Goal: Task Accomplishment & Management: Manage account settings

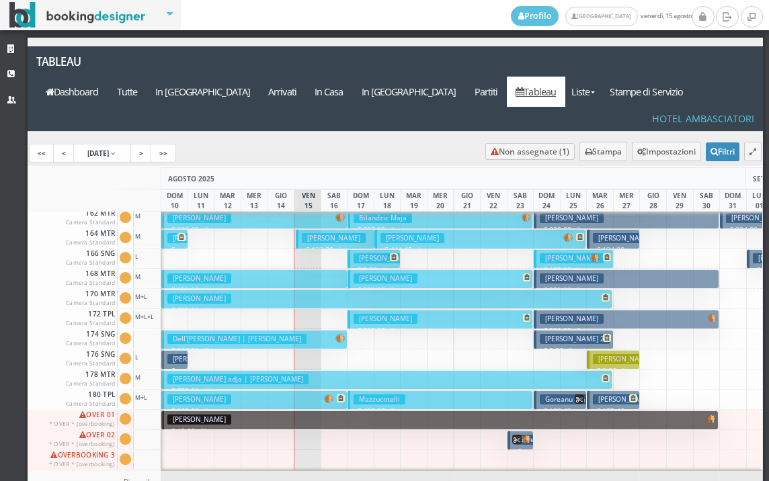
scroll to position [608, 0]
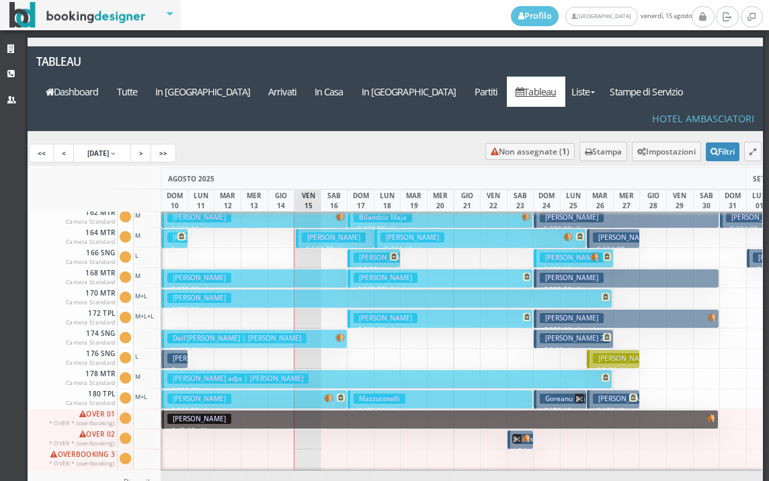
click at [231, 293] on h3 "Bonometti Nicola" at bounding box center [199, 298] width 64 height 10
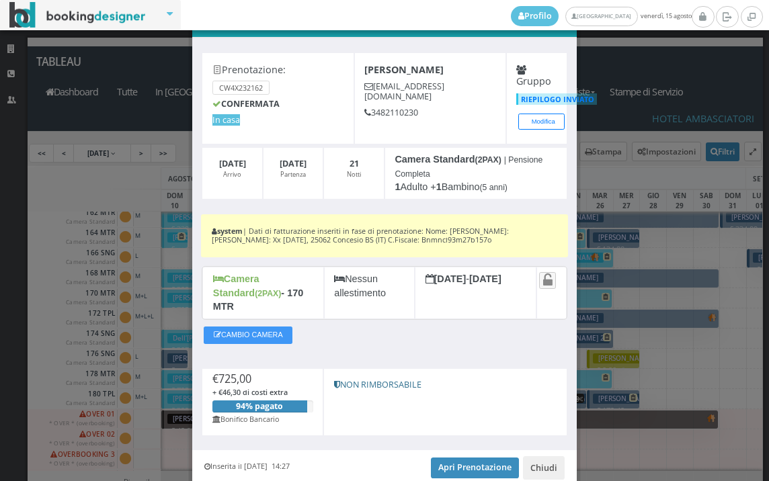
scroll to position [0, 0]
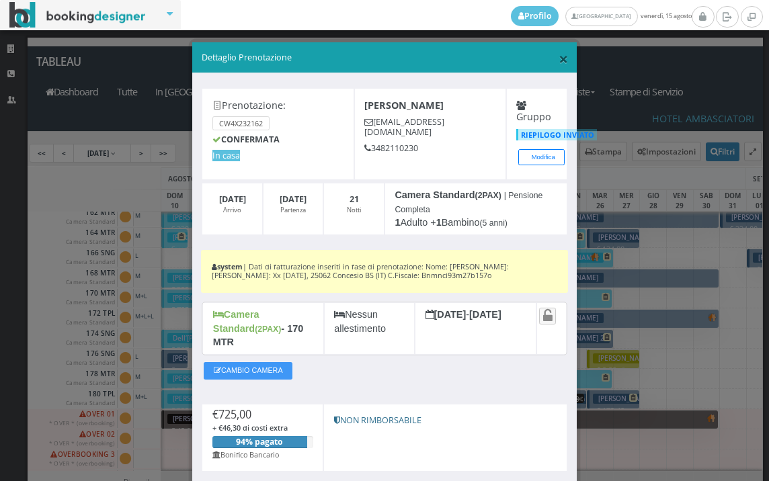
click at [559, 60] on span "×" at bounding box center [563, 58] width 9 height 23
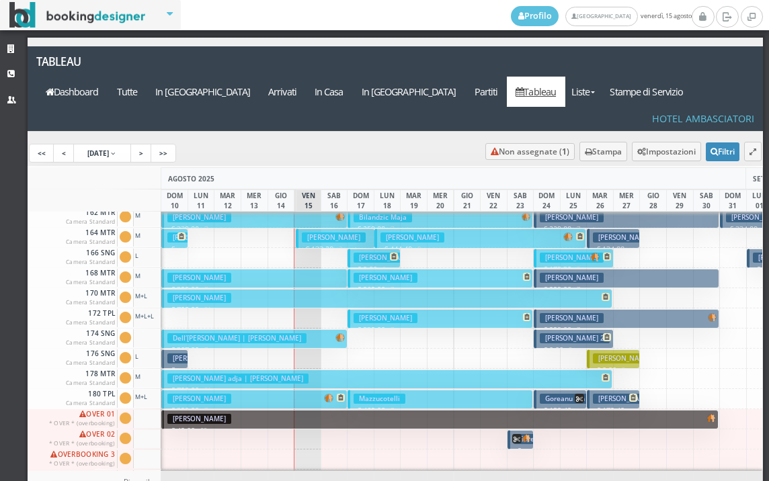
click at [251, 374] on h3 "lingane adja | Bonometti Nicola" at bounding box center [237, 379] width 141 height 10
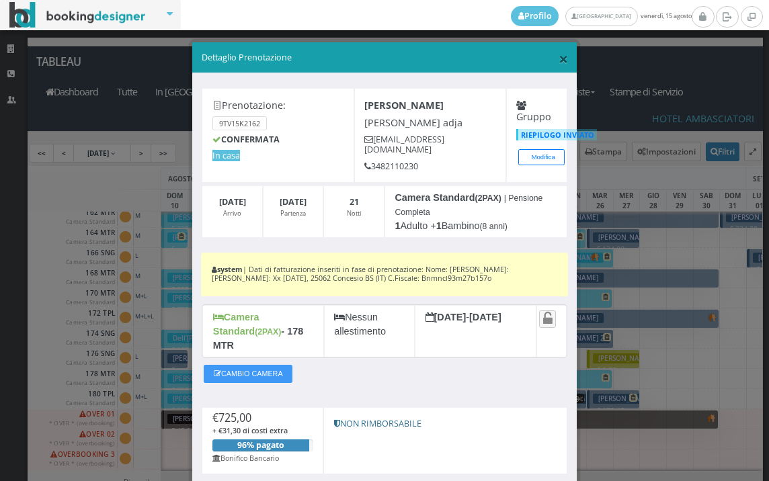
click at [559, 61] on span "×" at bounding box center [563, 58] width 9 height 23
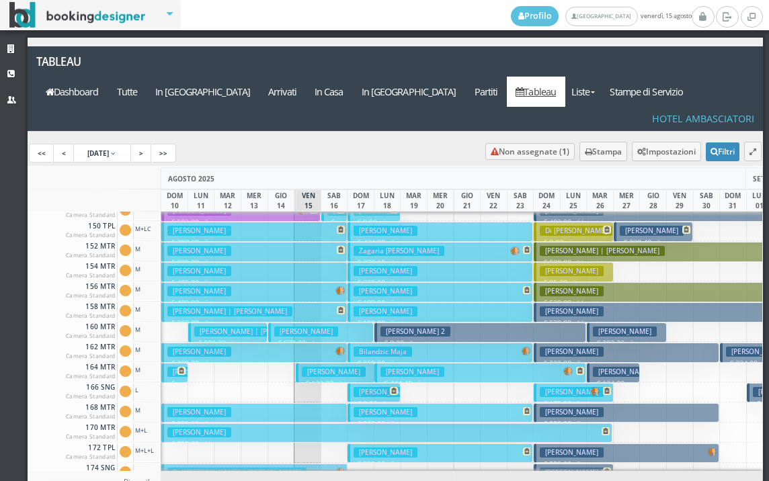
scroll to position [339, 0]
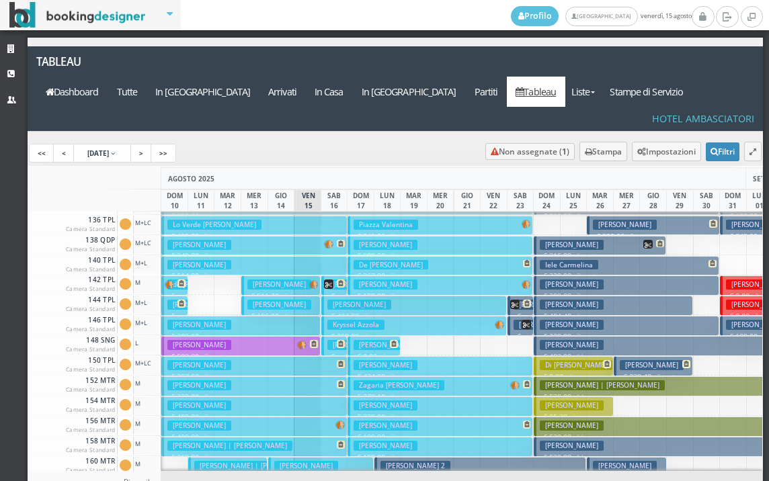
click at [300, 256] on button "Coppola Umberto € 514.00 7 notti 2 Adulti + 1 Ragazzo (14 anni)" at bounding box center [254, 265] width 186 height 19
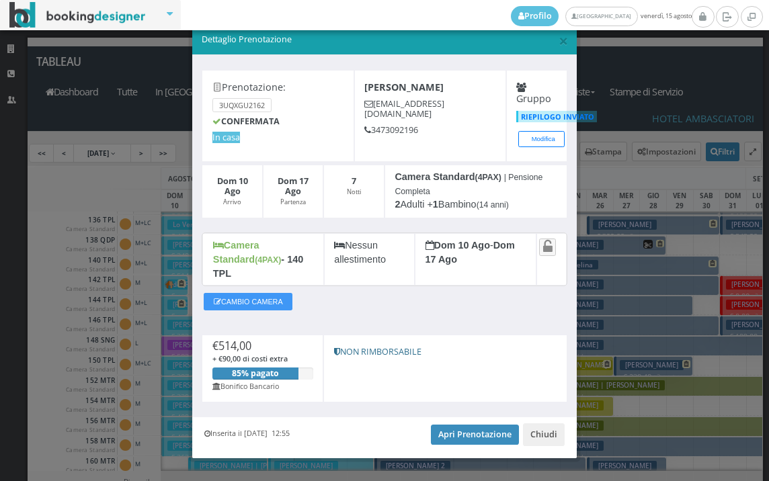
scroll to position [26, 0]
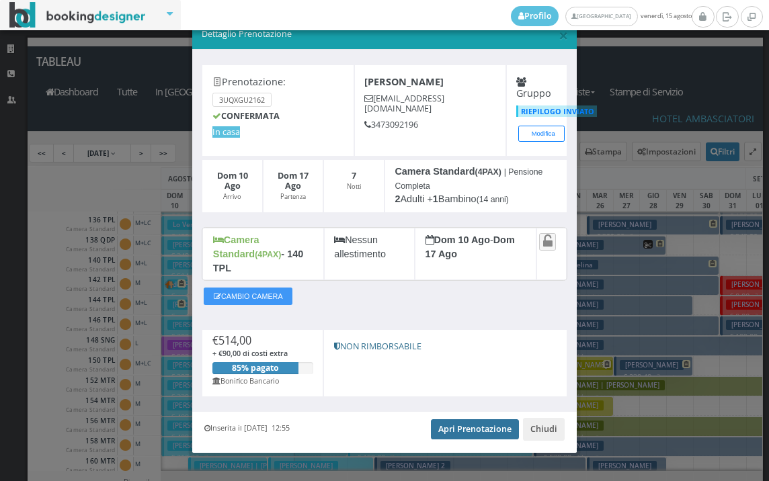
click at [474, 423] on link "Apri Prenotazione" at bounding box center [475, 429] width 88 height 20
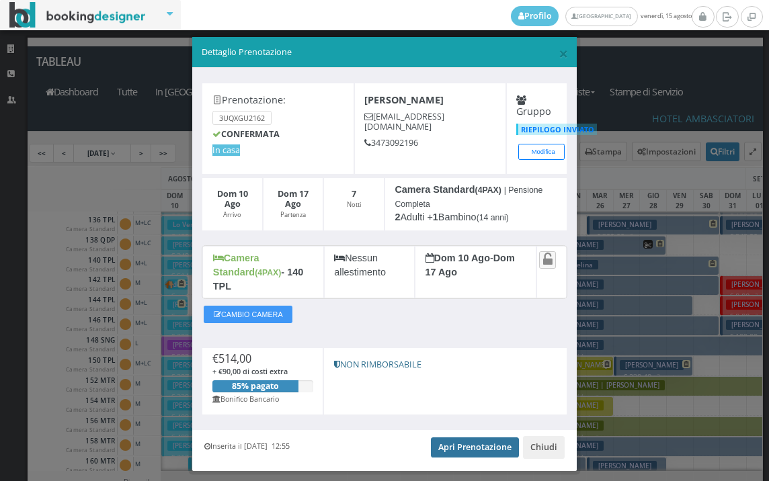
scroll to position [0, 0]
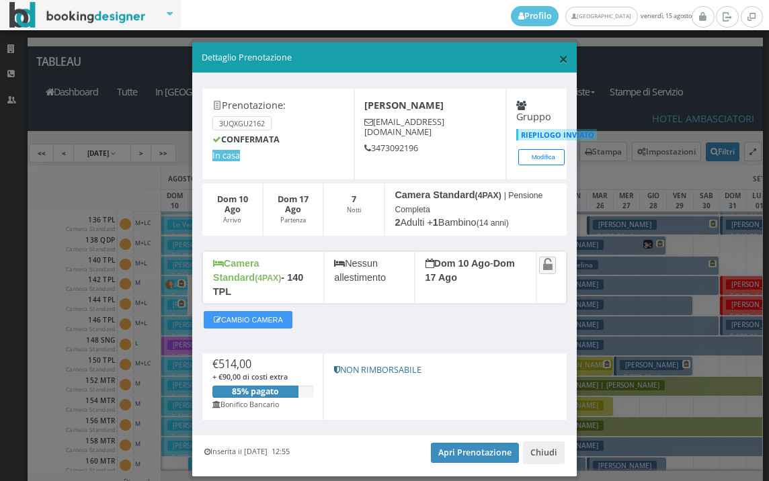
click at [559, 65] on span "×" at bounding box center [563, 58] width 9 height 23
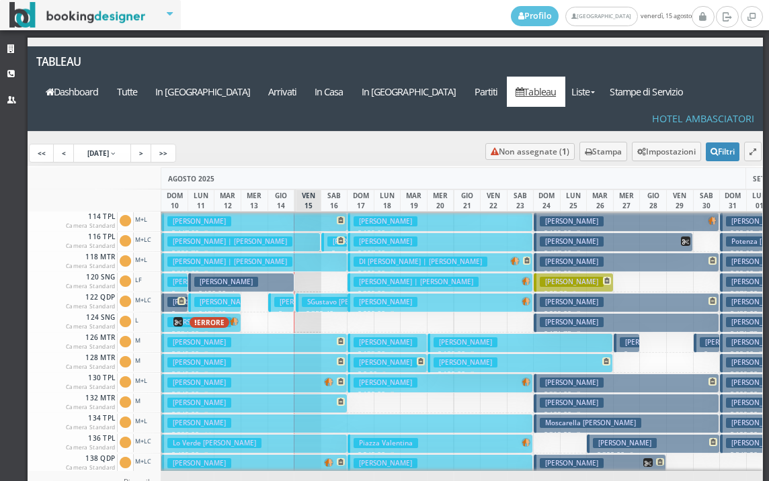
scroll to position [134, 0]
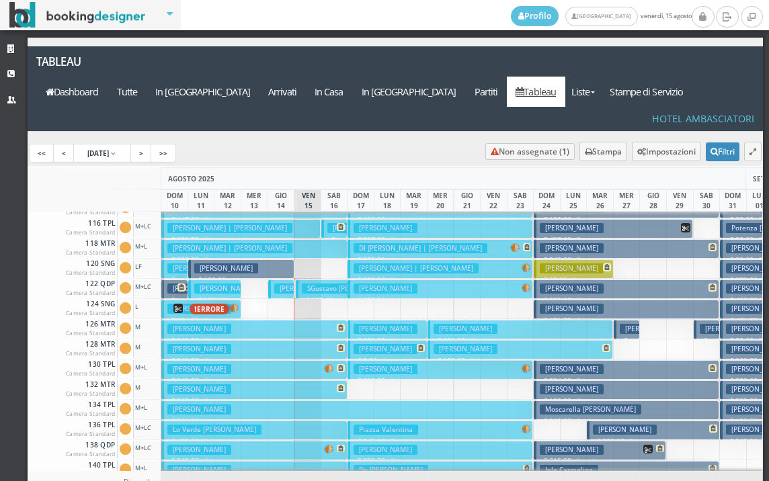
click at [270, 401] on button "Merenda Antonio € 588.00 14 notti 2 Adulti" at bounding box center [346, 410] width 371 height 19
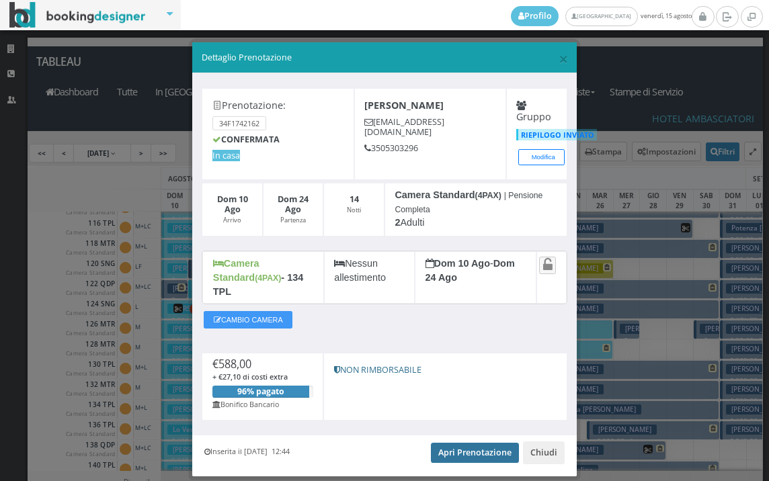
click at [454, 443] on link "Apri Prenotazione" at bounding box center [475, 453] width 88 height 20
click at [559, 58] on span "×" at bounding box center [563, 58] width 9 height 23
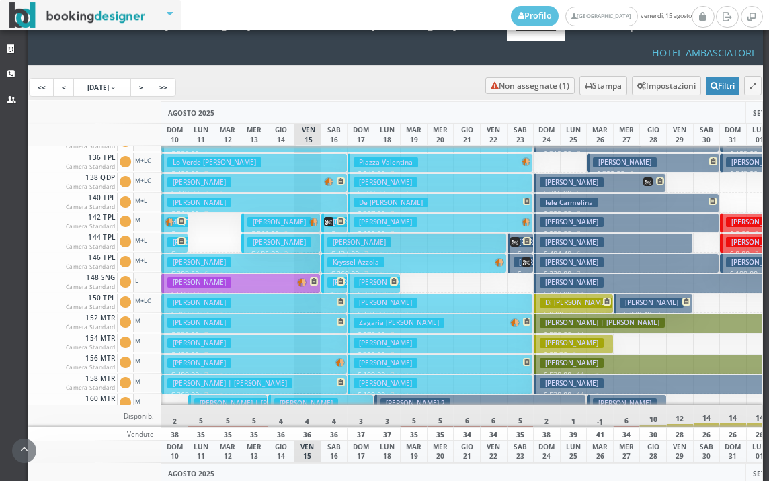
scroll to position [403, 0]
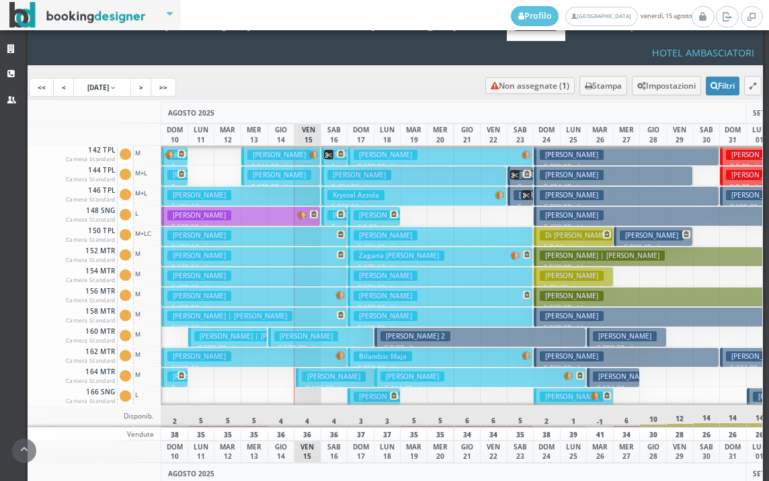
click at [247, 311] on h3 "COSTANTINO OLLEIA | Paglia Luciana" at bounding box center [229, 316] width 125 height 10
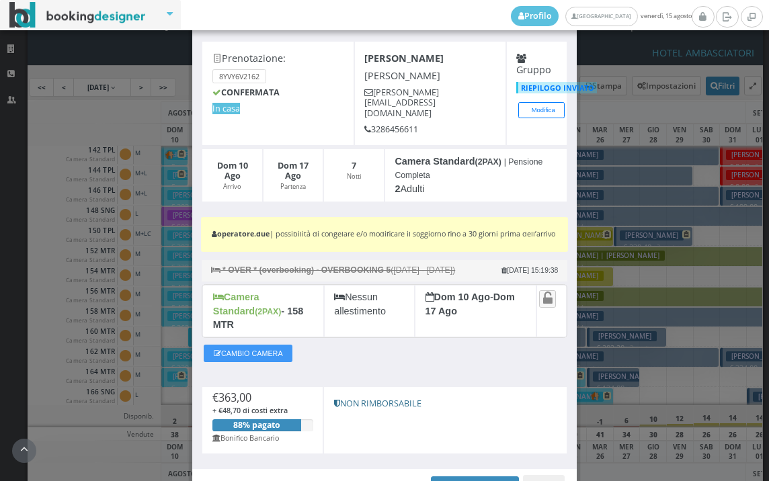
scroll to position [0, 0]
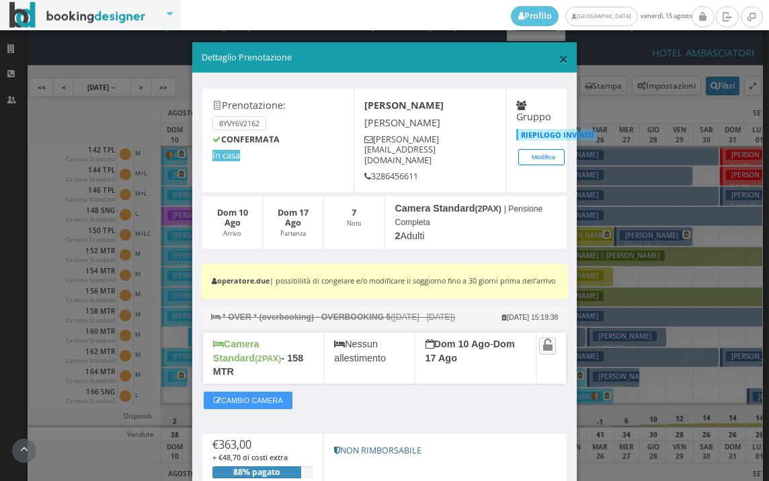
click at [559, 60] on span "×" at bounding box center [563, 58] width 9 height 23
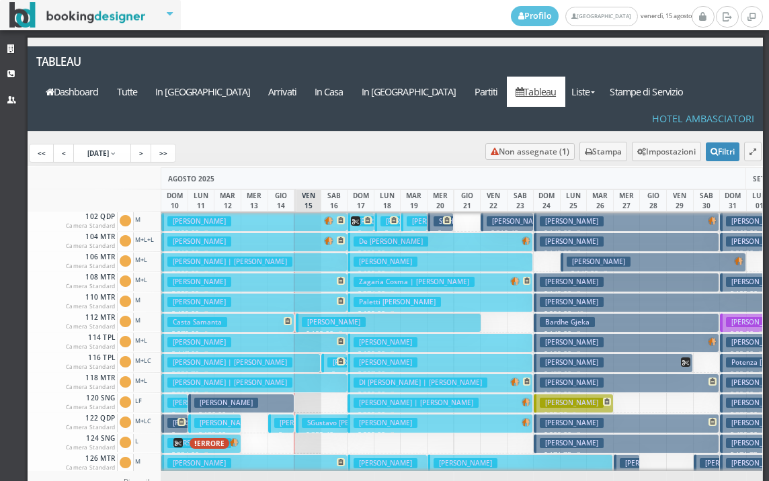
click at [242, 333] on button "Avano Liliana € 447.00 7 notti 2 Adulti" at bounding box center [254, 342] width 186 height 19
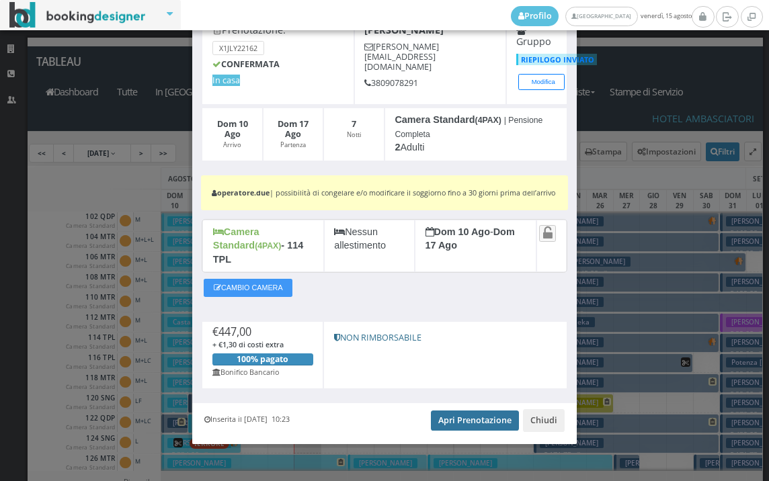
scroll to position [84, 0]
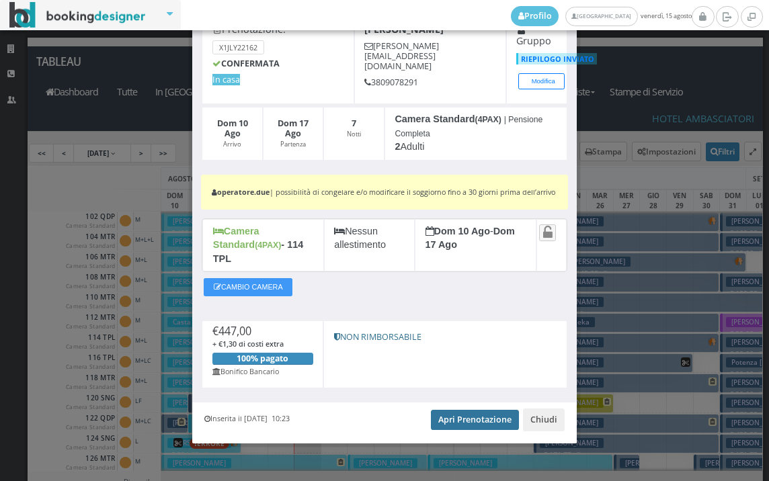
click at [445, 421] on link "Apri Prenotazione" at bounding box center [475, 420] width 88 height 20
click at [469, 403] on div "Inserita il 17 Mar 2025 10:23 Apri Prenotazione Chiudi" at bounding box center [384, 423] width 384 height 41
click at [450, 420] on link "Apri Prenotazione" at bounding box center [475, 420] width 88 height 20
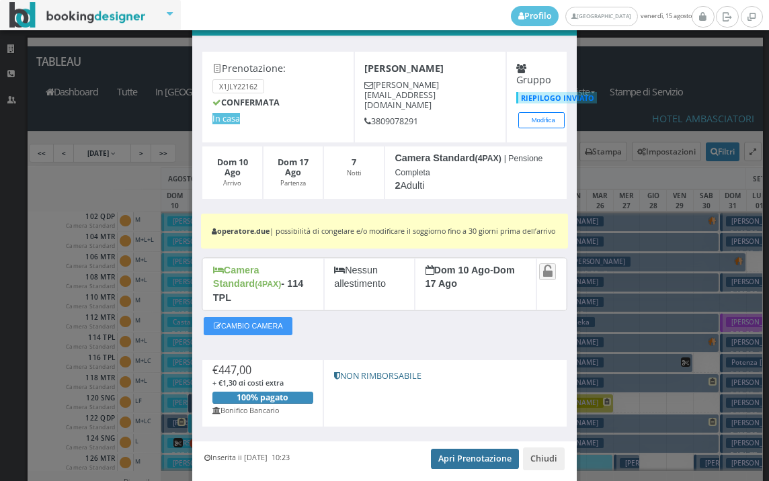
scroll to position [0, 0]
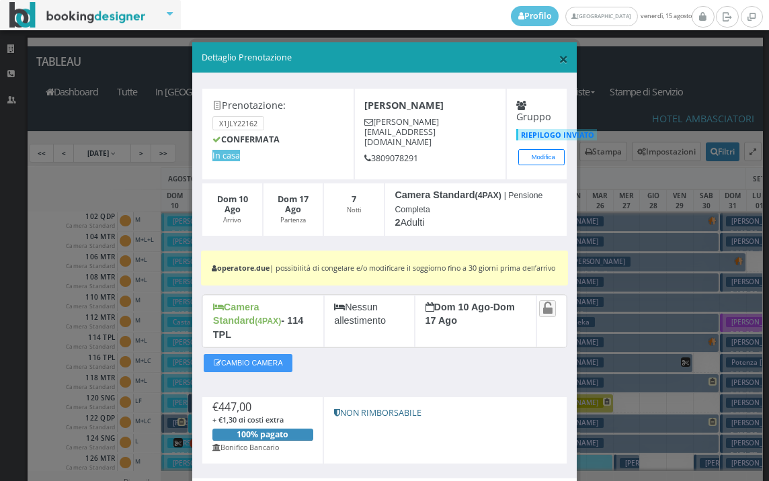
click at [559, 54] on span "×" at bounding box center [563, 58] width 9 height 23
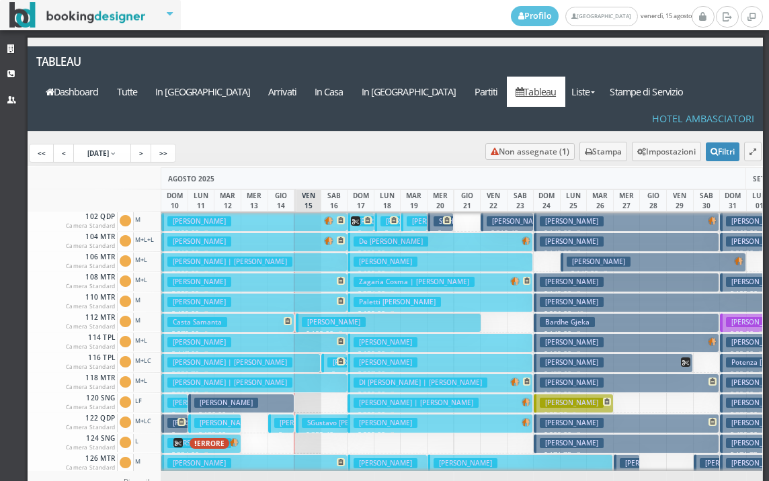
scroll to position [134, 0]
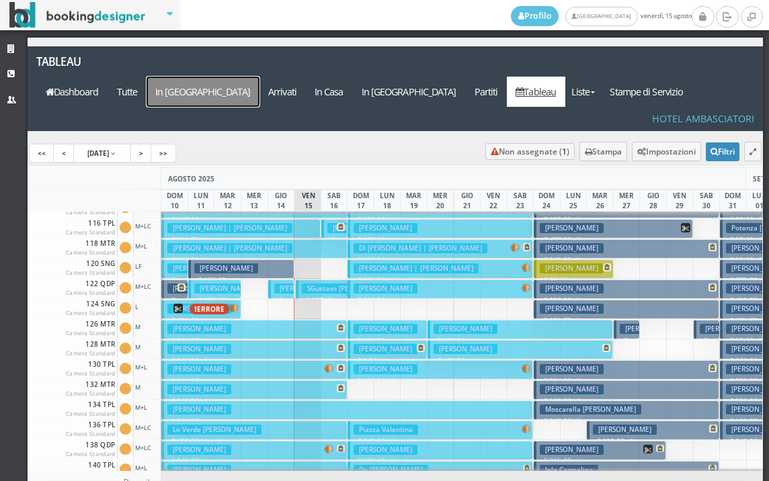
click at [259, 77] on a=pms-arrival-reservations"] "In Arrivo" at bounding box center [203, 92] width 113 height 30
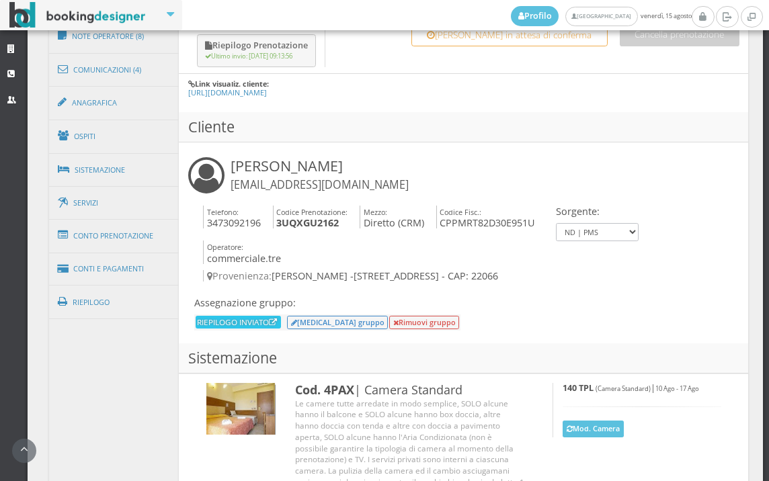
scroll to position [801, 0]
click at [111, 275] on link "Conti e Pagamenti" at bounding box center [114, 268] width 130 height 34
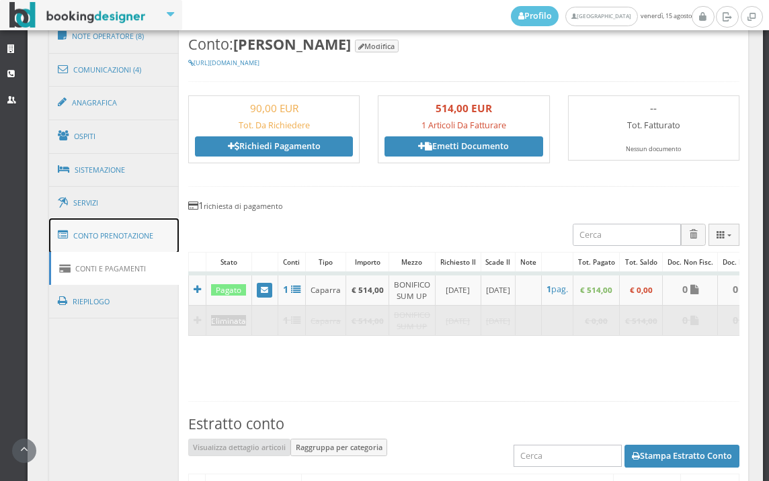
click at [147, 243] on link "Conto Prenotazione" at bounding box center [114, 235] width 130 height 35
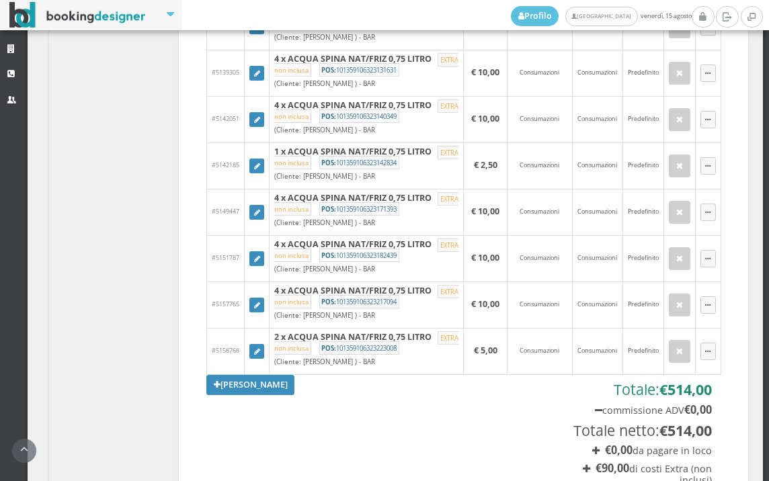
scroll to position [1323, 0]
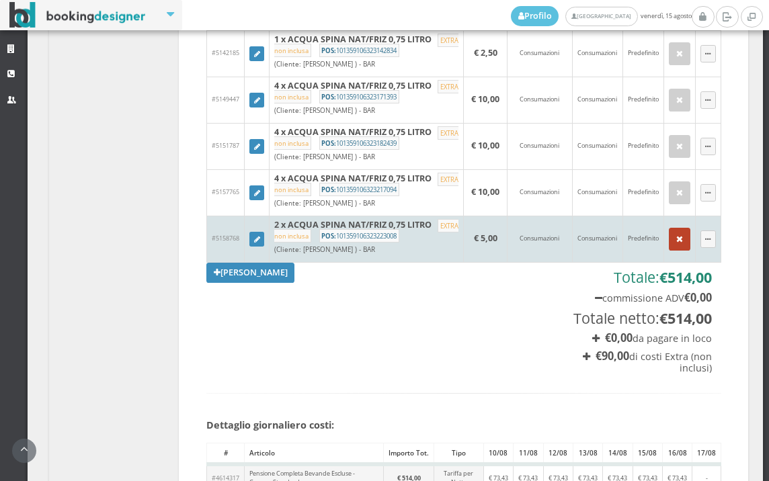
click at [674, 251] on button "button" at bounding box center [680, 239] width 22 height 23
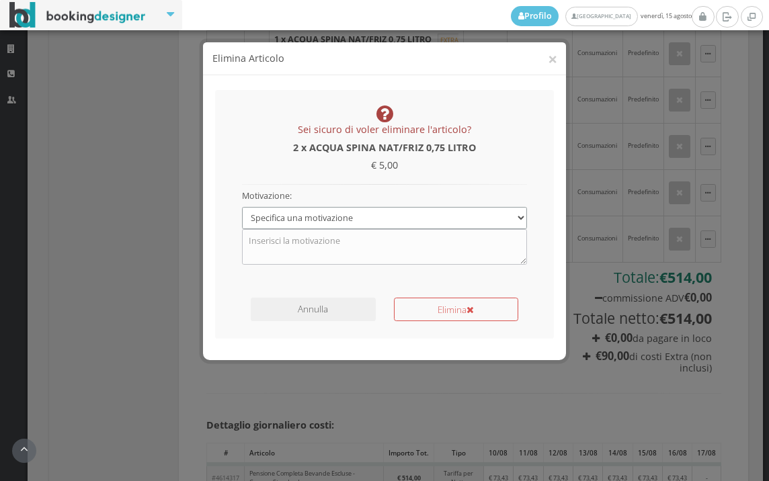
click at [296, 216] on select "Specifica una motivazione Errore di inserimento Ricalcolo del conto Il cliente …" at bounding box center [385, 218] width 286 height 22
select select "1"
click at [242, 207] on select "Specifica una motivazione Errore di inserimento Ricalcolo del conto Il cliente …" at bounding box center [385, 218] width 286 height 22
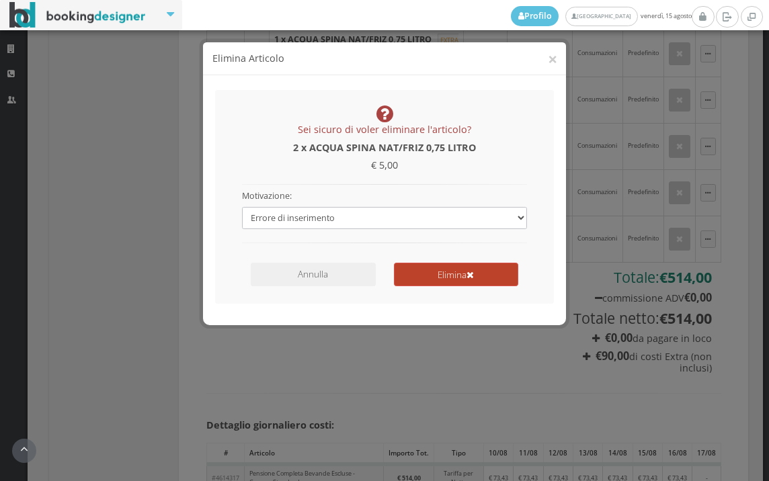
click at [423, 278] on button "Elimina" at bounding box center [456, 275] width 124 height 24
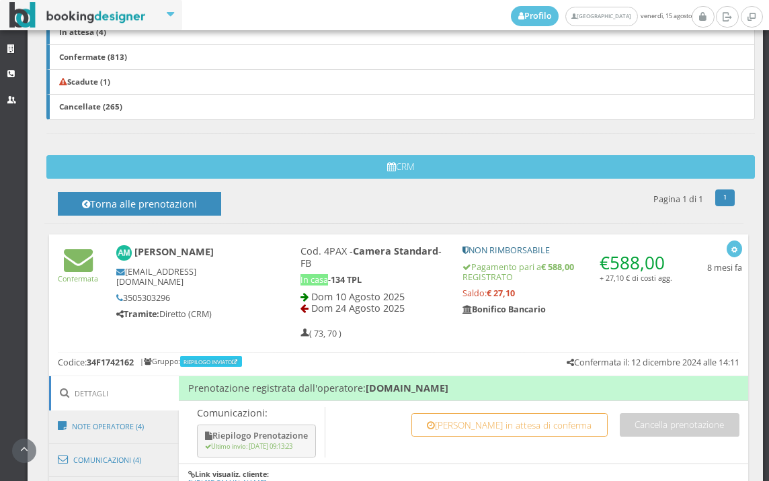
scroll to position [597, 0]
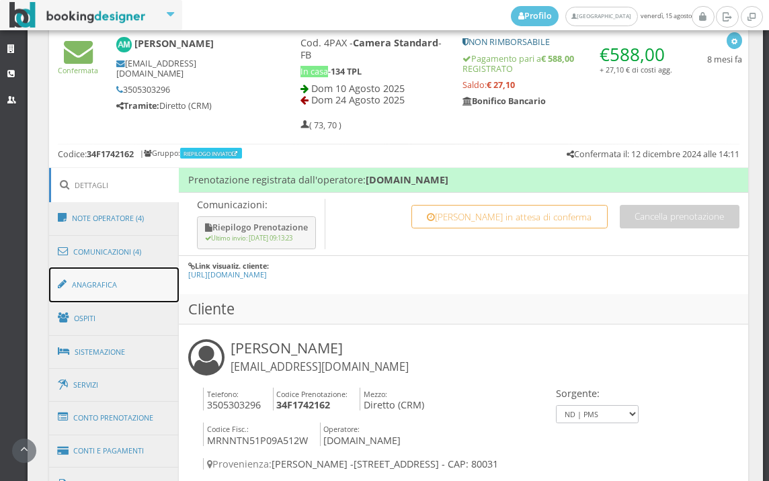
click at [127, 294] on link "Anagrafica" at bounding box center [114, 285] width 130 height 35
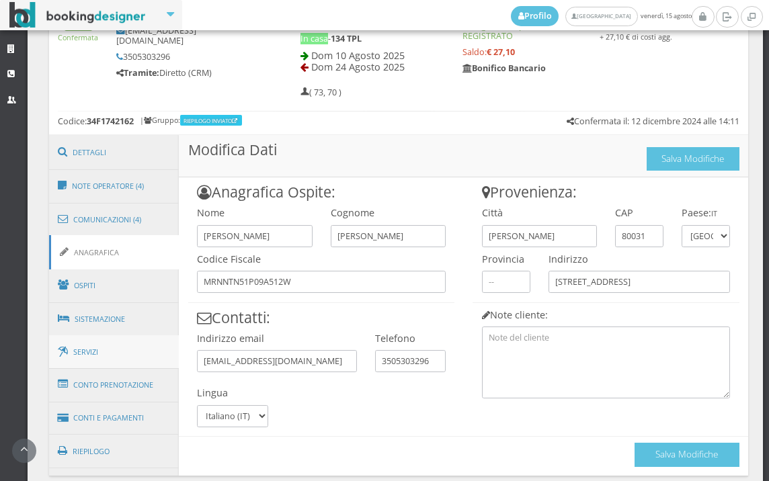
scroll to position [672, 0]
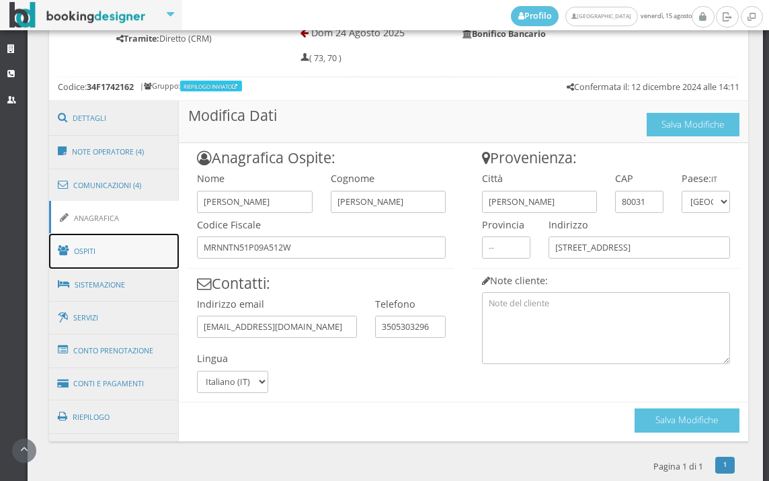
click at [134, 253] on link "Ospiti" at bounding box center [114, 251] width 130 height 35
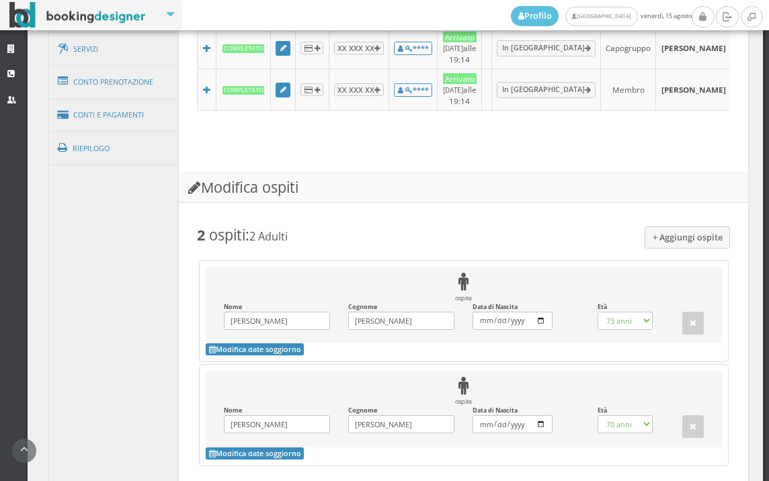
scroll to position [1126, 0]
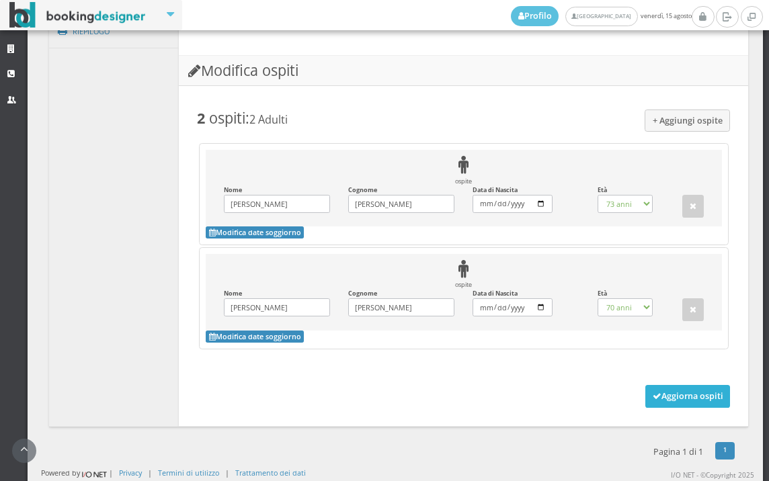
click at [685, 391] on button "Aggiorna ospiti" at bounding box center [687, 396] width 85 height 23
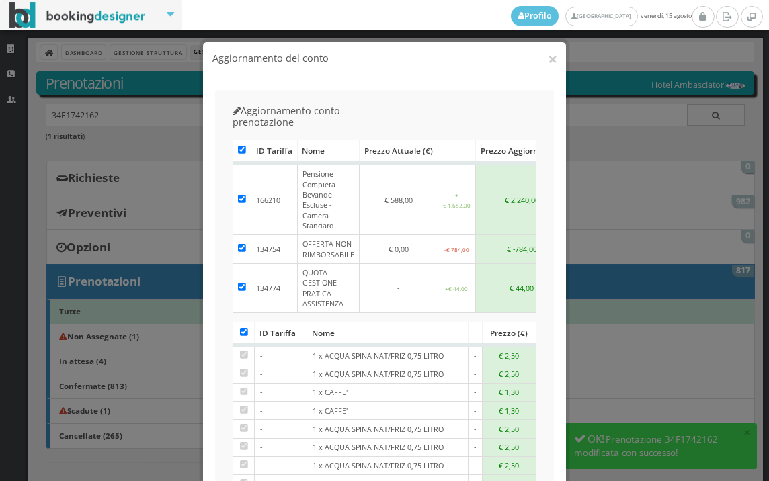
scroll to position [144, 0]
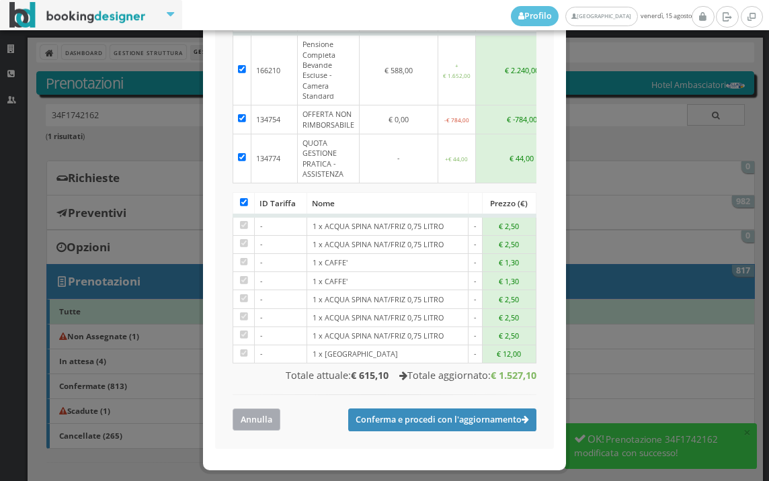
click at [255, 409] on button "Annulla" at bounding box center [257, 420] width 48 height 22
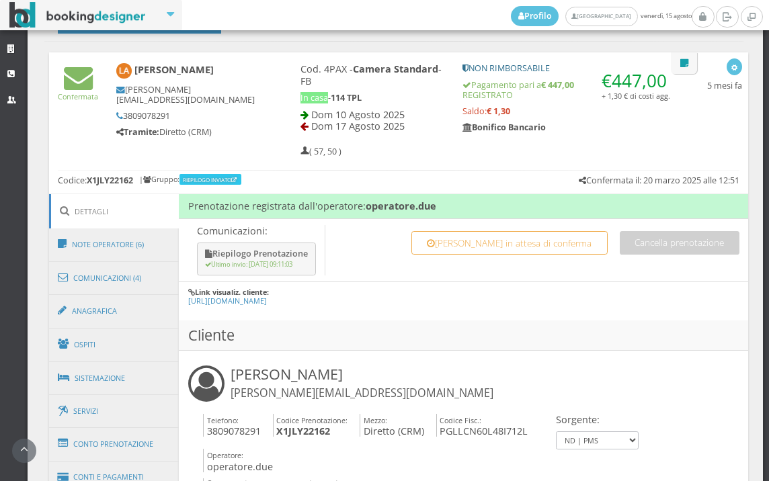
scroll to position [672, 0]
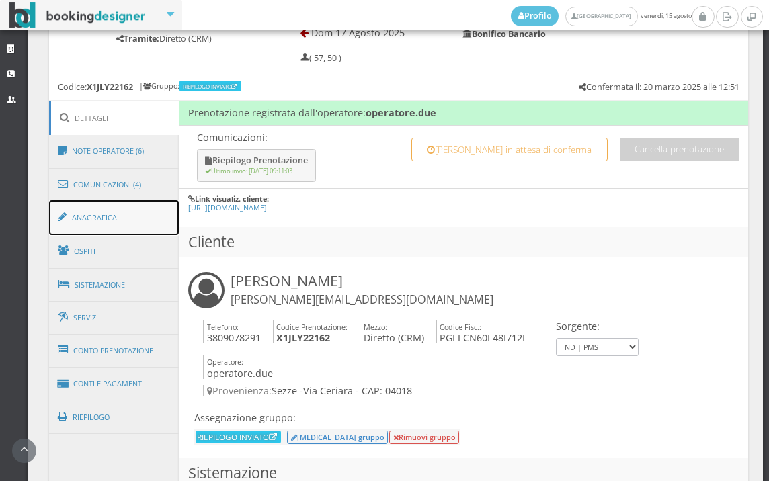
click at [143, 229] on link "Anagrafica" at bounding box center [114, 217] width 130 height 35
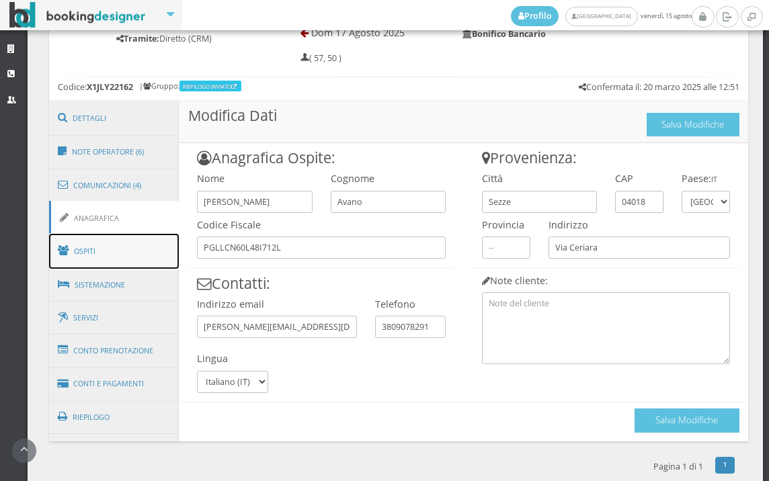
click at [136, 251] on link "Ospiti" at bounding box center [114, 251] width 130 height 35
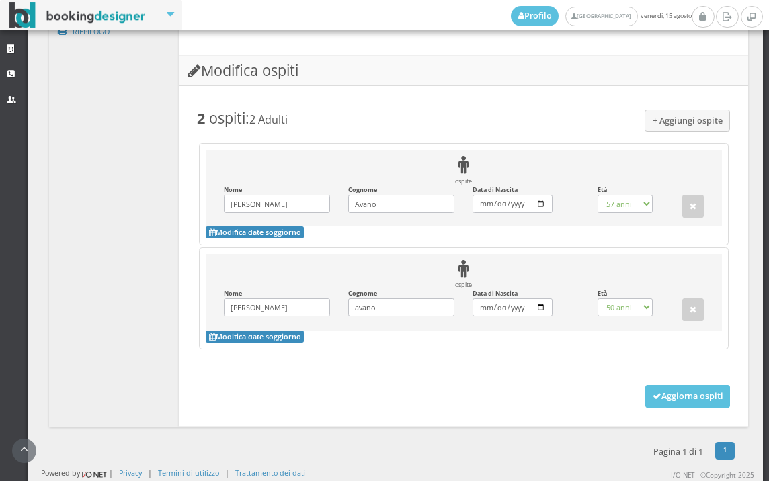
scroll to position [1126, 0]
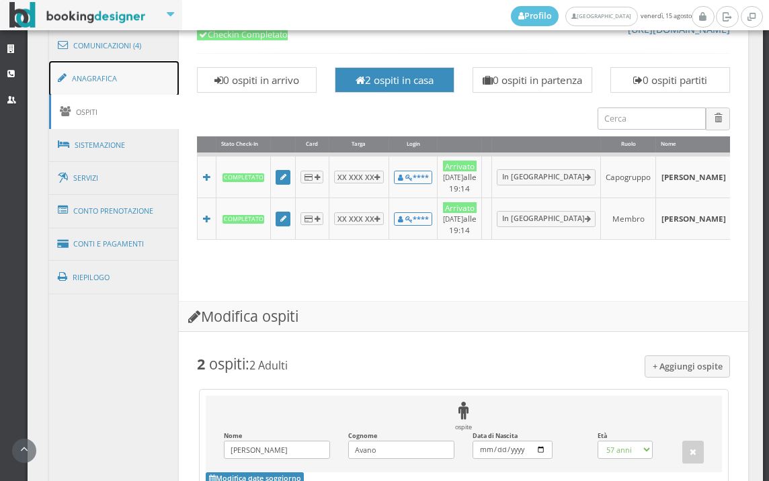
click at [175, 83] on link "Anagrafica" at bounding box center [114, 78] width 130 height 35
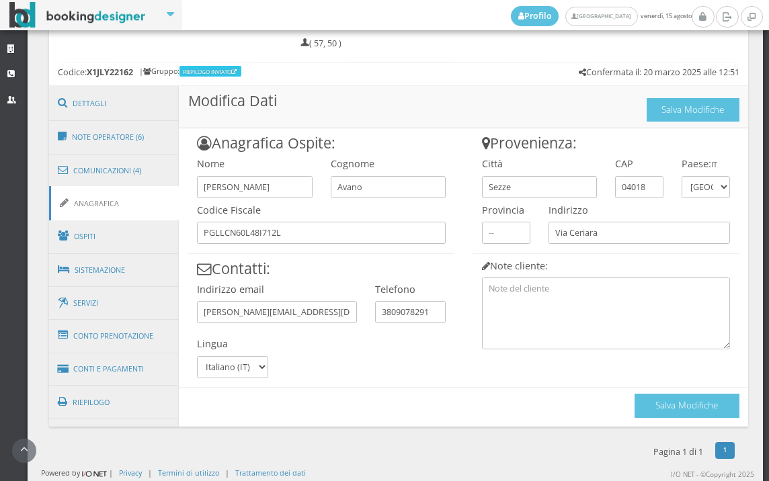
scroll to position [688, 0]
click at [121, 220] on link "Ospiti" at bounding box center [114, 236] width 130 height 35
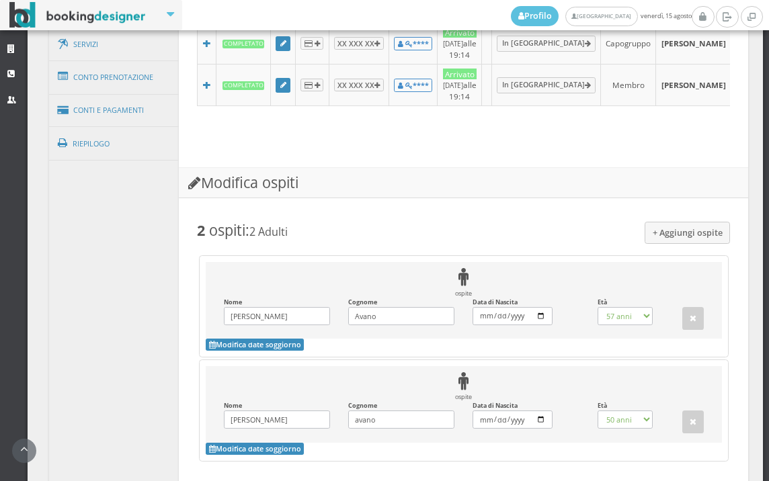
scroll to position [987, 0]
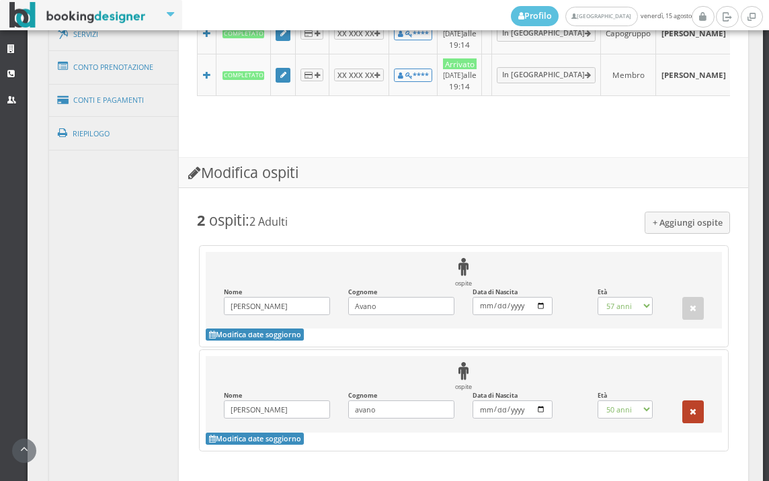
click at [682, 423] on button "button" at bounding box center [693, 412] width 22 height 23
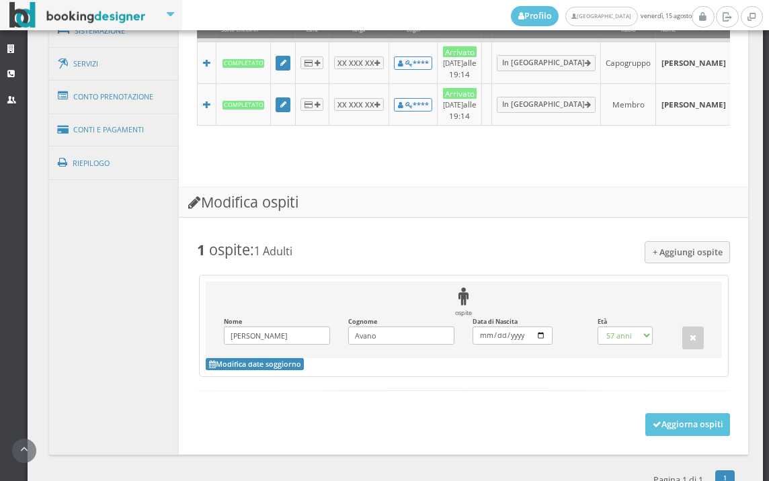
scroll to position [1010, 0]
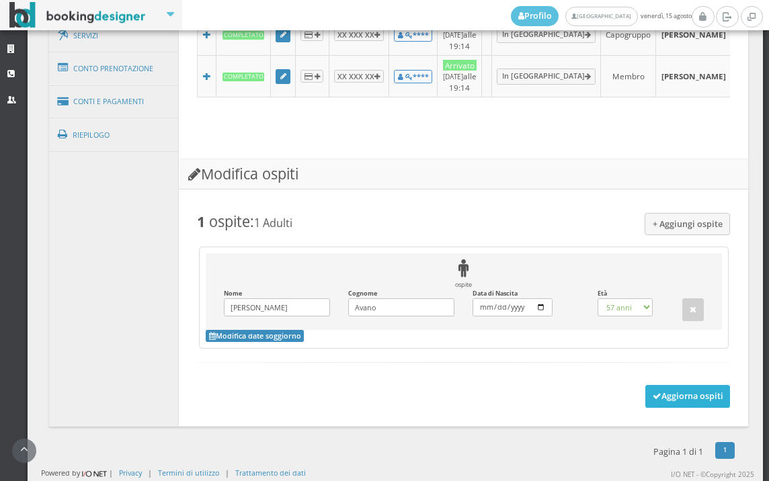
click at [645, 394] on button "Aggiorna ospiti" at bounding box center [687, 396] width 85 height 23
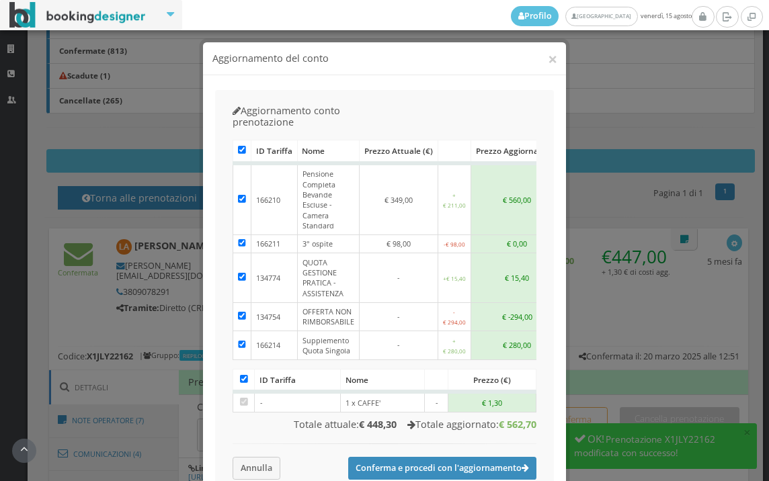
scroll to position [576, 0]
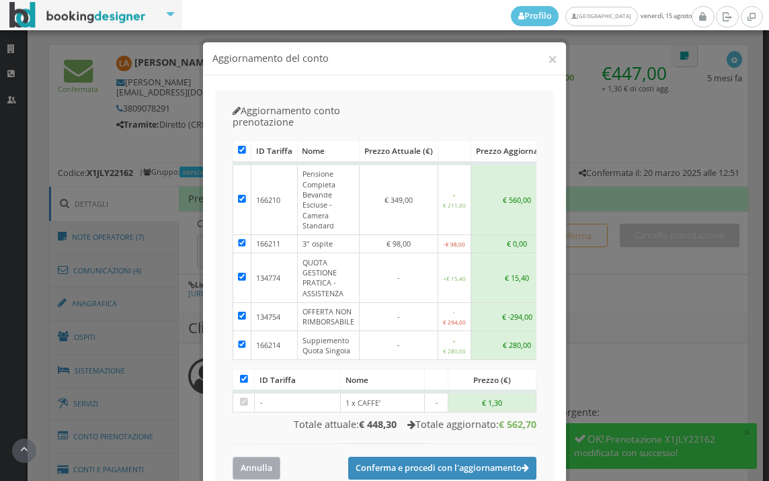
click at [240, 457] on button "Annulla" at bounding box center [257, 468] width 48 height 22
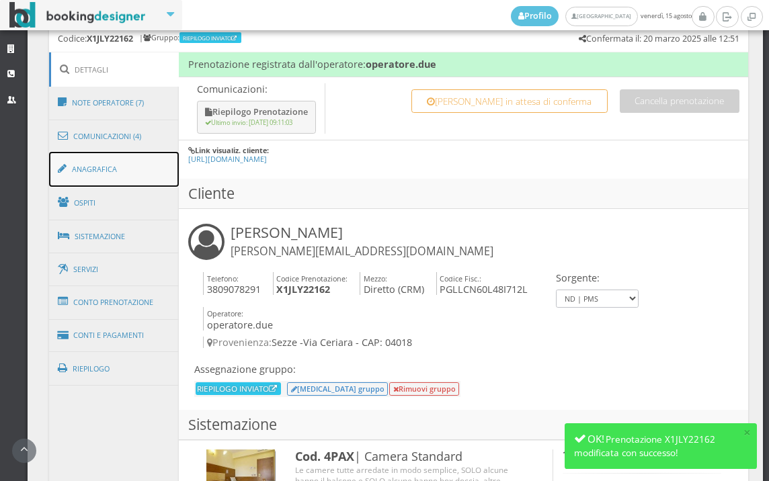
click at [125, 177] on link "Anagrafica" at bounding box center [114, 169] width 130 height 35
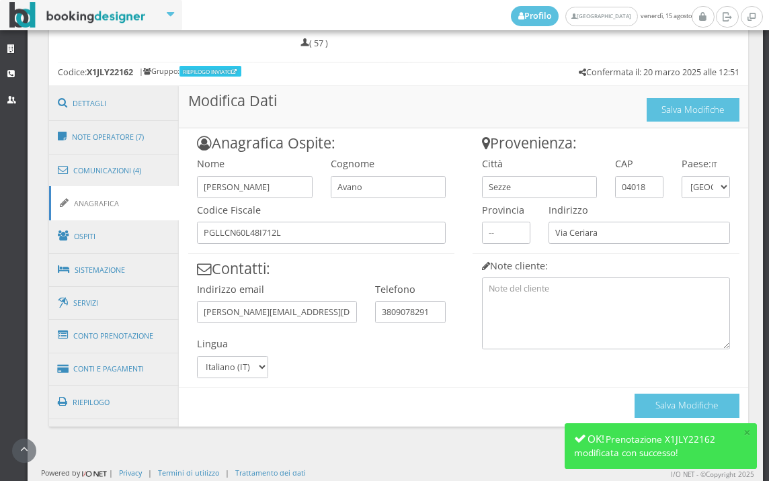
scroll to position [688, 0]
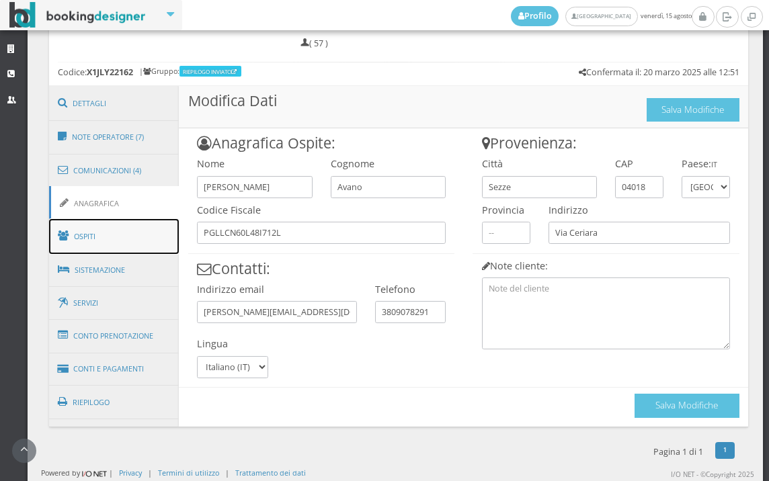
click at [103, 240] on link "Ospiti" at bounding box center [114, 236] width 130 height 35
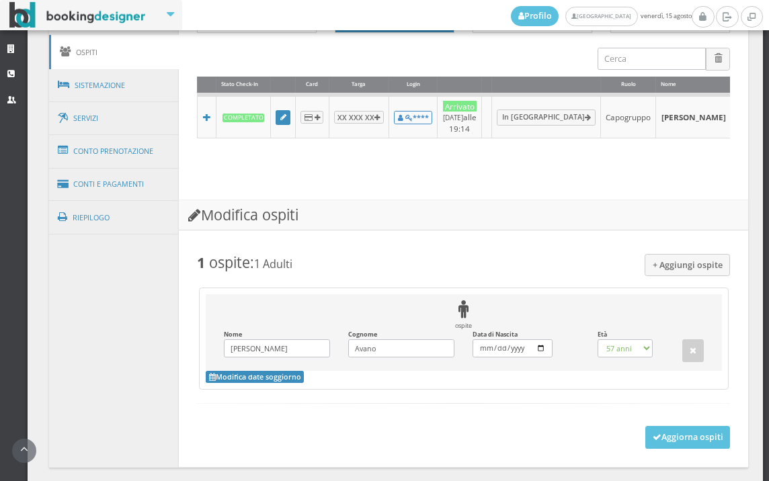
scroll to position [590, 0]
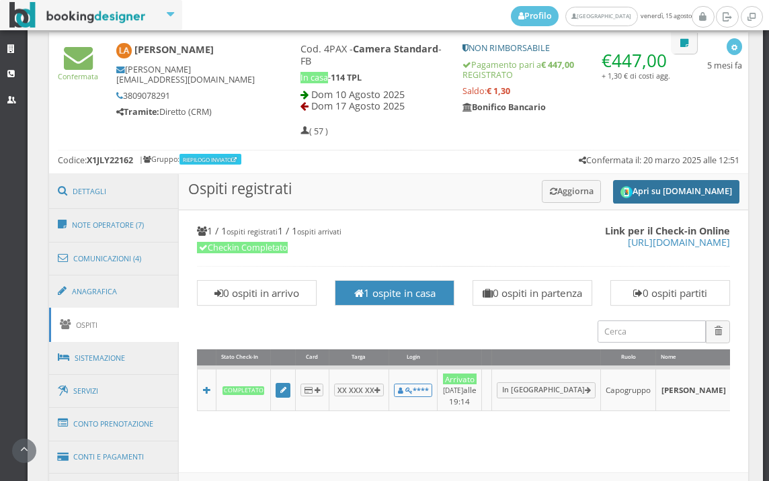
click at [643, 187] on button "Apri su [DOMAIN_NAME]" at bounding box center [676, 192] width 126 height 24
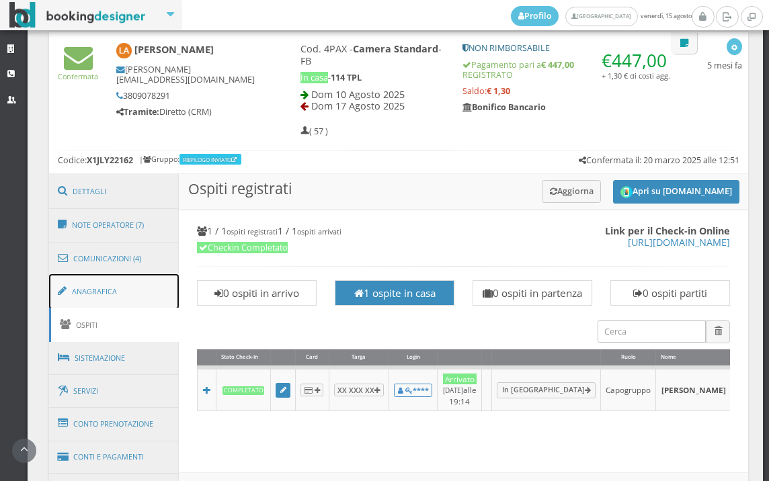
click at [102, 298] on link "Anagrafica" at bounding box center [114, 291] width 130 height 35
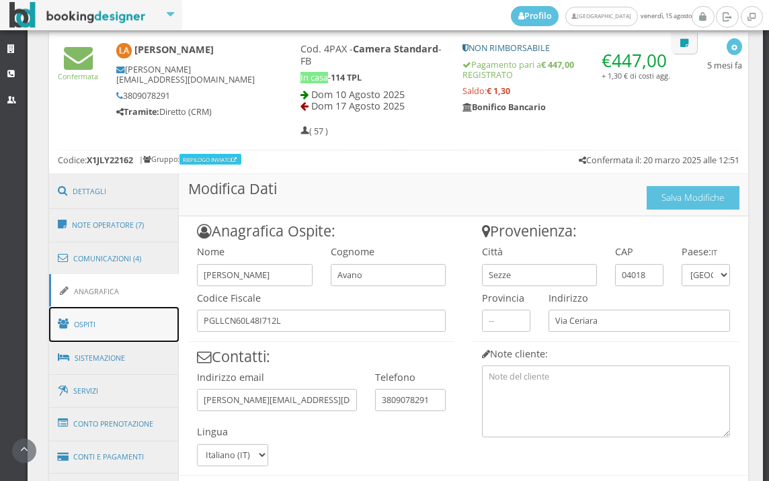
click at [140, 326] on link "Ospiti" at bounding box center [114, 324] width 130 height 35
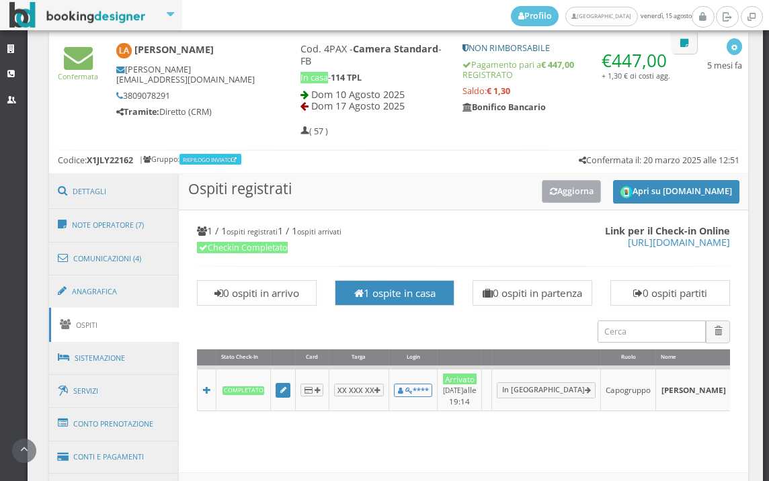
click at [568, 202] on button "Aggiorna" at bounding box center [572, 191] width 60 height 22
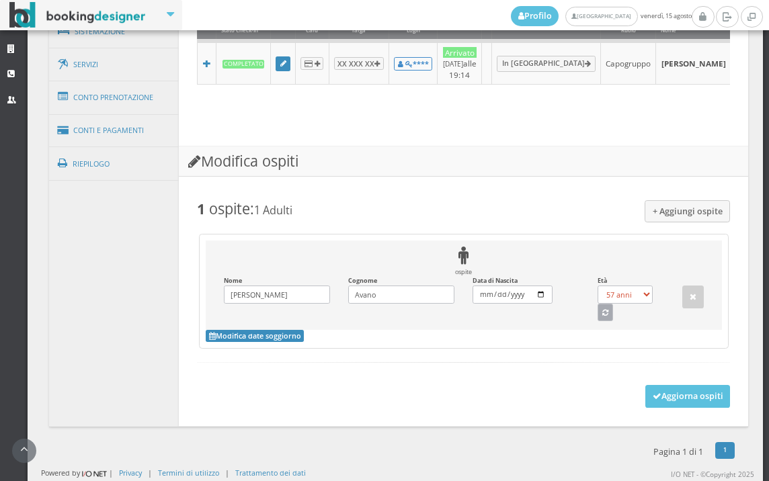
click at [602, 315] on button "button" at bounding box center [606, 312] width 16 height 17
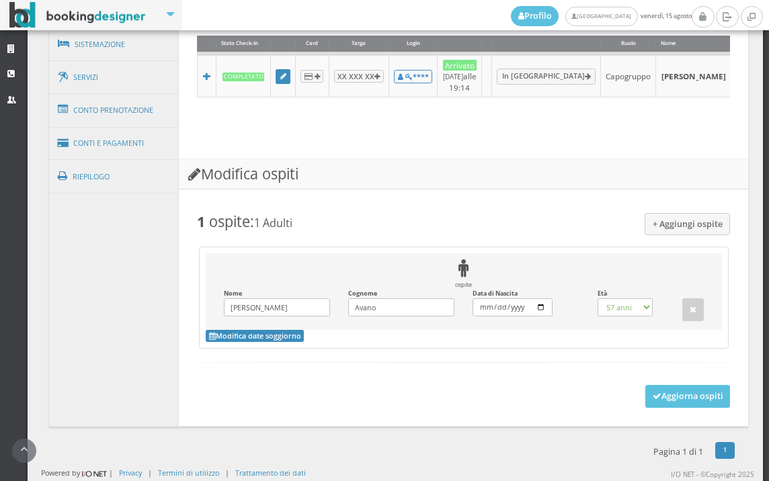
select select "49"
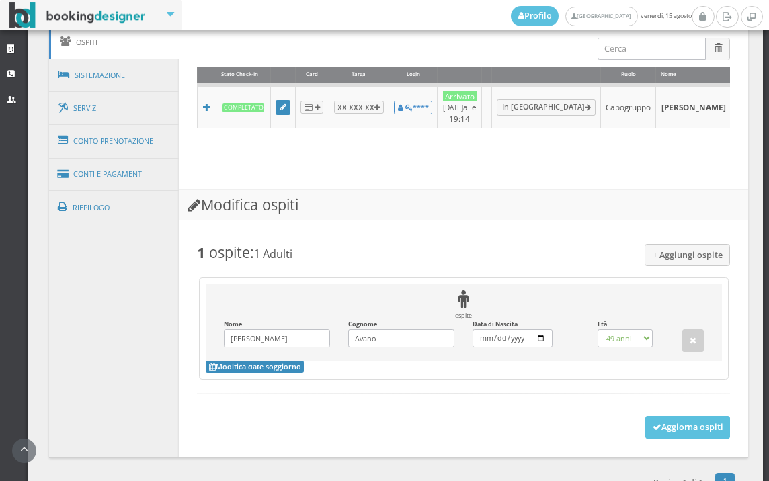
scroll to position [815, 0]
